Goal: Transaction & Acquisition: Download file/media

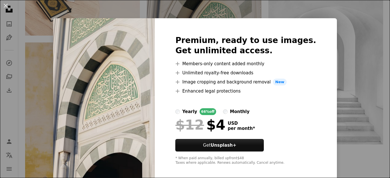
scroll to position [5, 0]
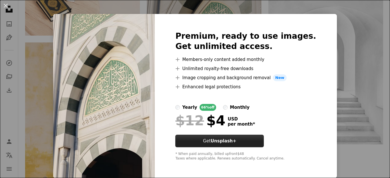
click at [216, 141] on button "Get Unsplash+" at bounding box center [219, 141] width 88 height 13
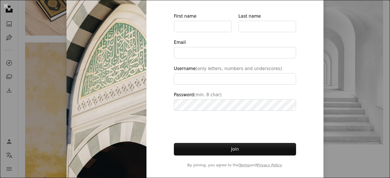
scroll to position [62, 0]
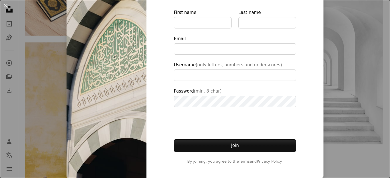
type input "**********"
click at [225, 146] on button "Join" at bounding box center [235, 146] width 122 height 13
click at [224, 142] on button "Join" at bounding box center [235, 146] width 122 height 13
click at [111, 27] on img at bounding box center [106, 68] width 80 height 222
click at [350, 37] on div "An X shape Join Unsplash Already have an account? Login First name Last name Em…" at bounding box center [195, 89] width 390 height 178
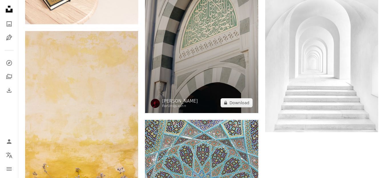
click at [172, 83] on img at bounding box center [201, 28] width 113 height 170
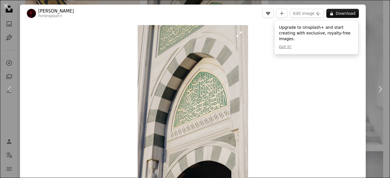
click at [200, 77] on img "Zoom in on this image" at bounding box center [193, 108] width 110 height 166
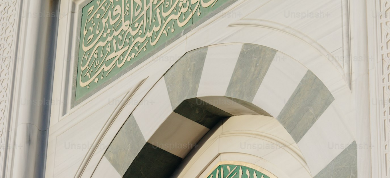
scroll to position [200, 0]
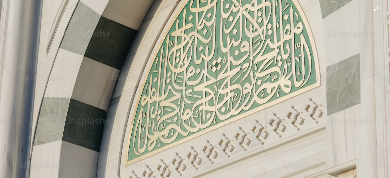
click at [203, 75] on img "Zoom out on this image" at bounding box center [195, 93] width 390 height 586
click at [203, 75] on img "Zoom out on this image" at bounding box center [193, 96] width 110 height 166
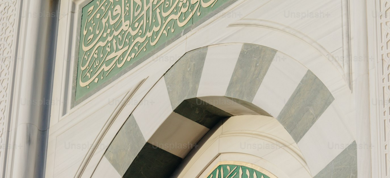
scroll to position [200, 0]
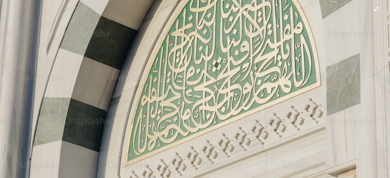
click at [203, 75] on img "Zoom out on this image" at bounding box center [195, 93] width 390 height 586
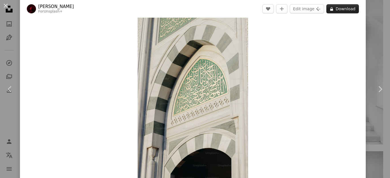
click at [341, 10] on button "A lock Download" at bounding box center [342, 8] width 33 height 9
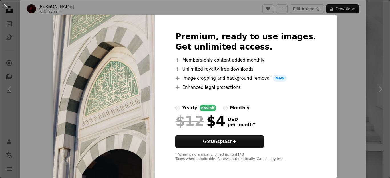
scroll to position [5, 0]
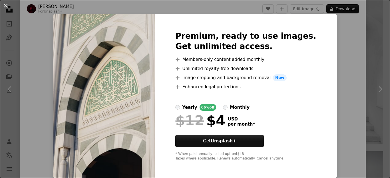
click at [100, 83] on img at bounding box center [104, 96] width 102 height 164
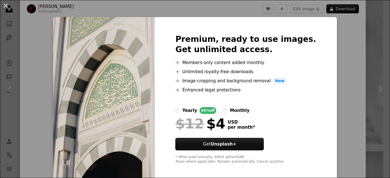
scroll to position [0, 0]
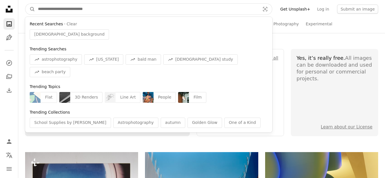
click at [109, 11] on input "Find visuals sitewide" at bounding box center [146, 9] width 223 height 11
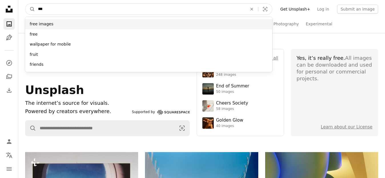
type input "***"
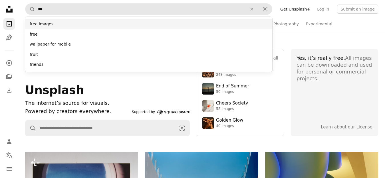
click at [80, 26] on div "free images" at bounding box center [148, 24] width 247 height 10
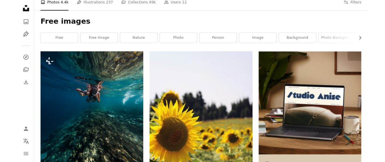
scroll to position [143, 0]
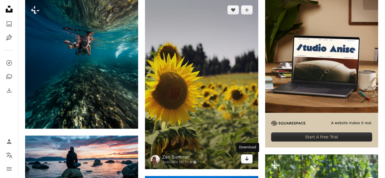
click at [245, 160] on icon "Arrow pointing down" at bounding box center [247, 159] width 5 height 7
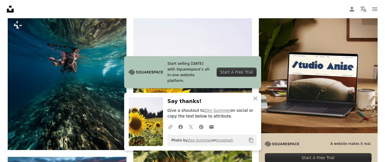
click at [238, 140] on div "Photo by Zen Summer on Unsplash Copy content" at bounding box center [212, 140] width 89 height 11
click at [234, 74] on div "Start A Free Trial" at bounding box center [237, 72] width 40 height 9
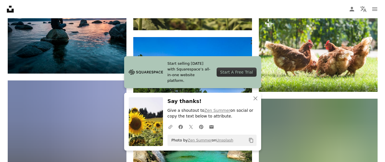
scroll to position [314, 0]
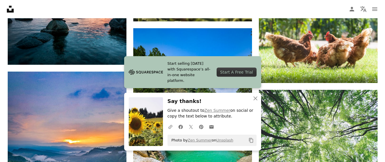
click at [147, 114] on img at bounding box center [146, 121] width 34 height 49
click at [255, 98] on icon "button" at bounding box center [255, 98] width 4 height 4
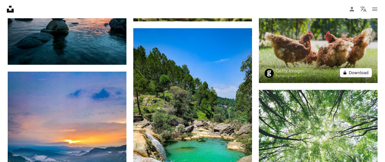
click at [359, 72] on button "A lock Download" at bounding box center [356, 72] width 32 height 9
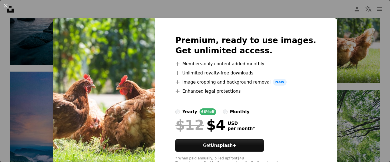
click at [361, 69] on div "An X shape Premium, ready to use images. Get unlimited access. A plus sign Memb…" at bounding box center [195, 81] width 390 height 162
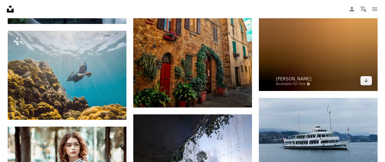
scroll to position [656, 0]
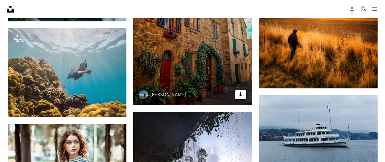
click at [239, 94] on icon "Arrow pointing down" at bounding box center [240, 94] width 5 height 7
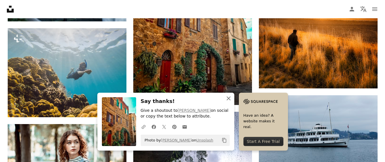
click at [228, 96] on icon "An X shape" at bounding box center [228, 98] width 7 height 7
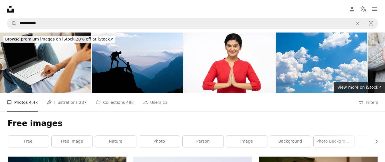
scroll to position [0, 0]
